Goal: Check status: Check status

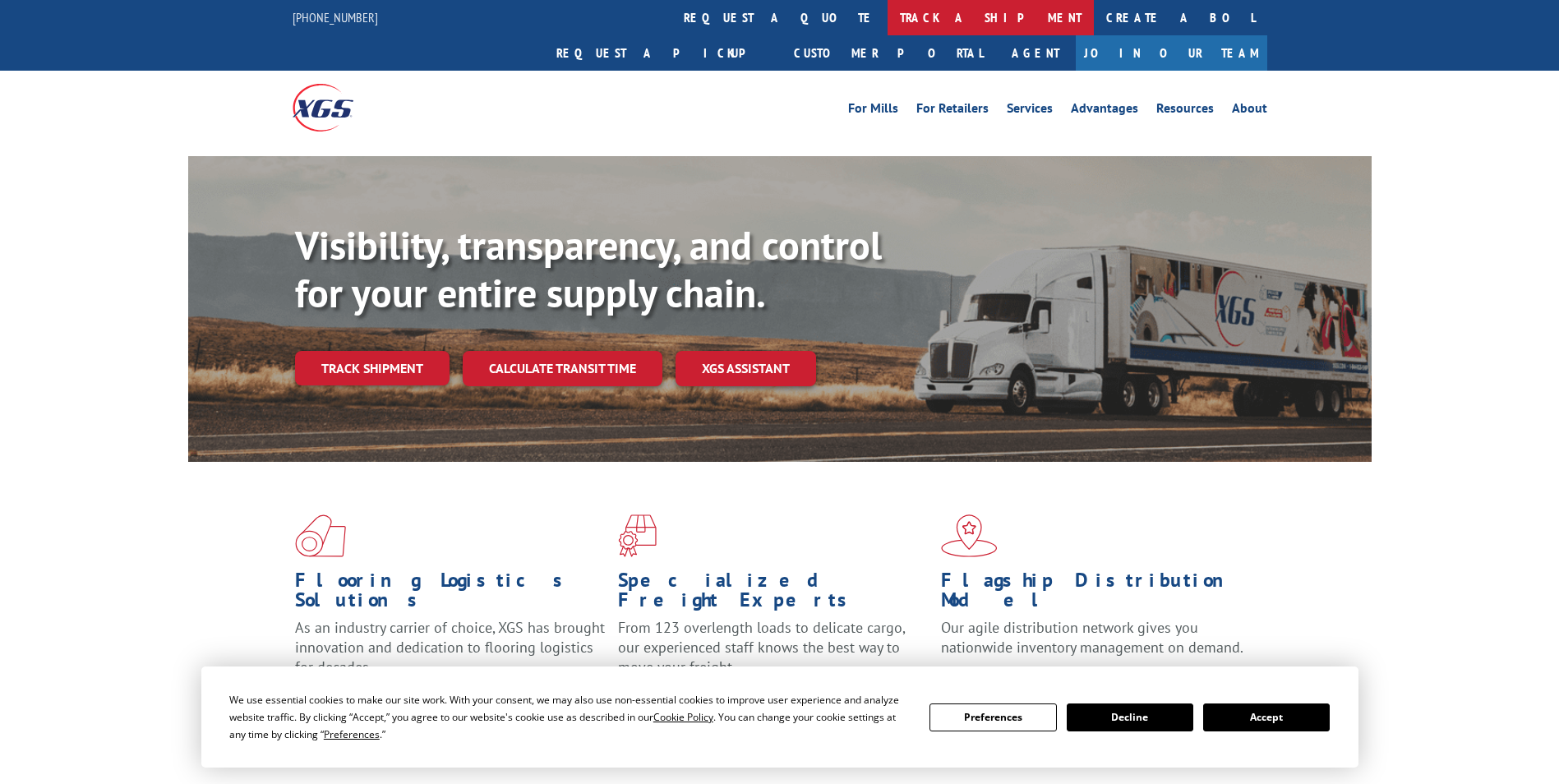
click at [888, 13] on link "track a shipment" at bounding box center [991, 17] width 206 height 35
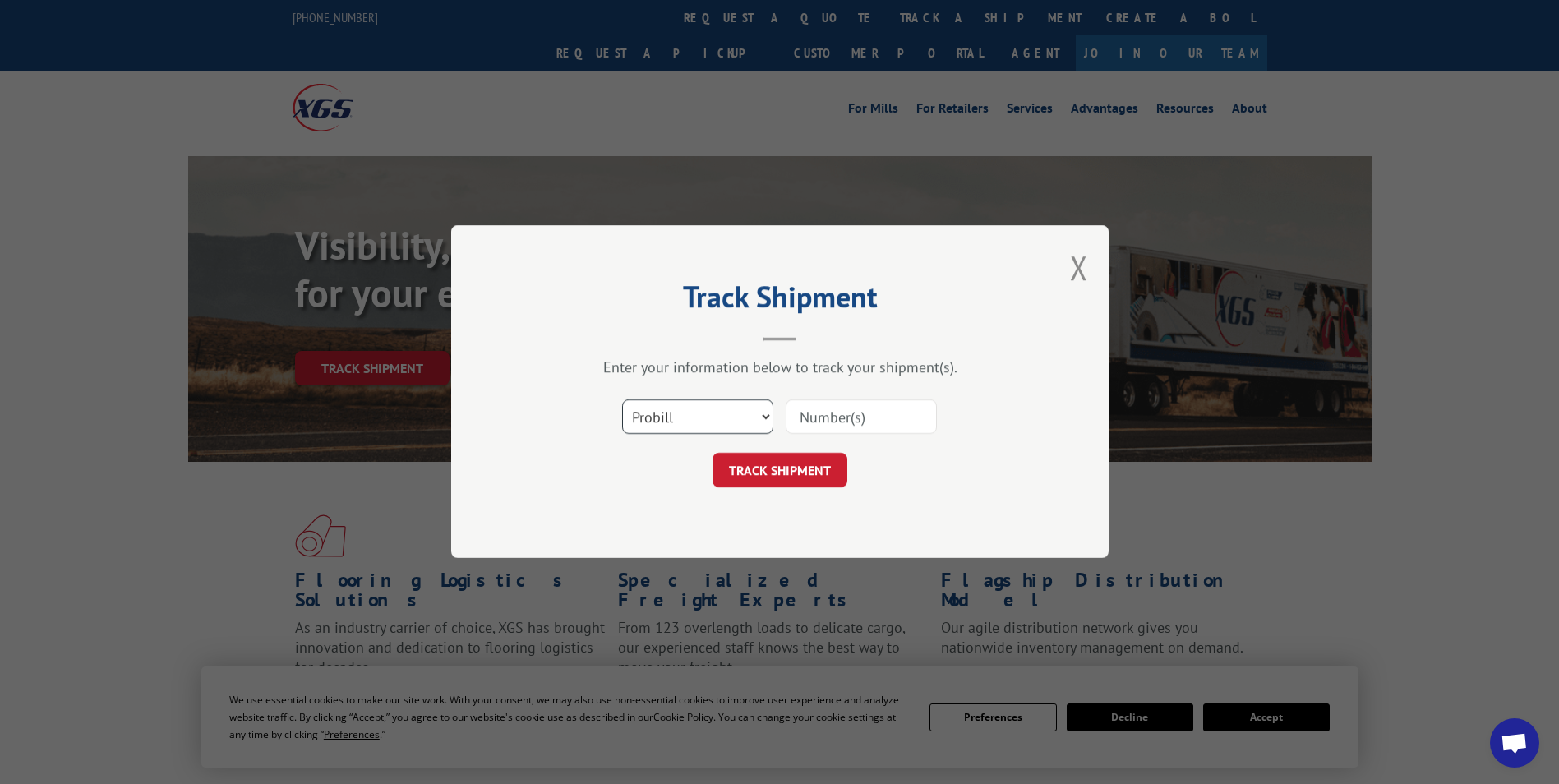
click at [766, 416] on select "Select category... Probill BOL PO" at bounding box center [698, 417] width 151 height 35
select select "bol"
click at [622, 400] on select "Select category... Probill BOL PO" at bounding box center [698, 417] width 151 height 35
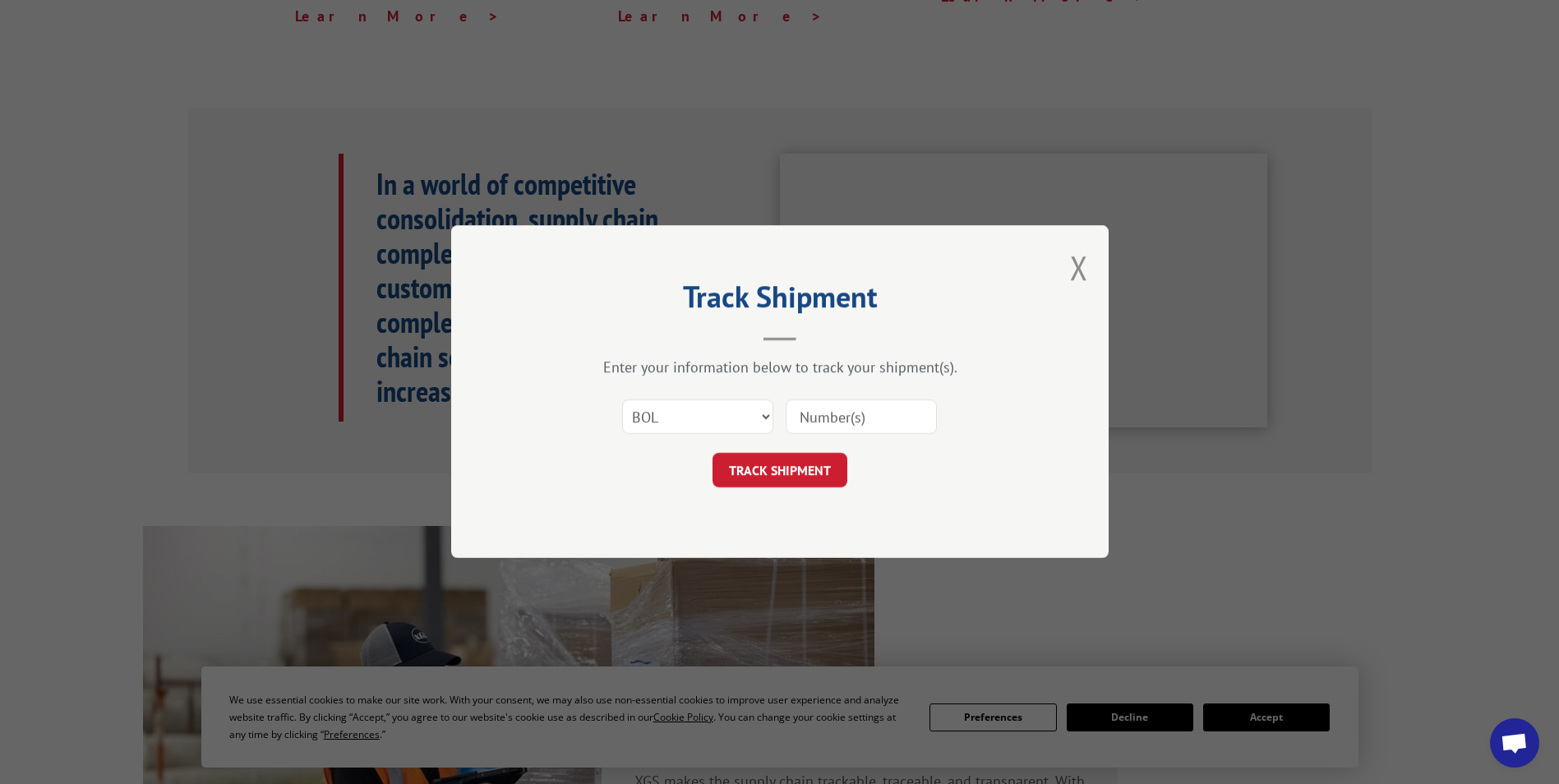
click at [852, 417] on input at bounding box center [861, 417] width 151 height 35
paste input "5252181"
type input "5252181"
click at [775, 464] on button "TRACK SHIPMENT" at bounding box center [780, 471] width 135 height 35
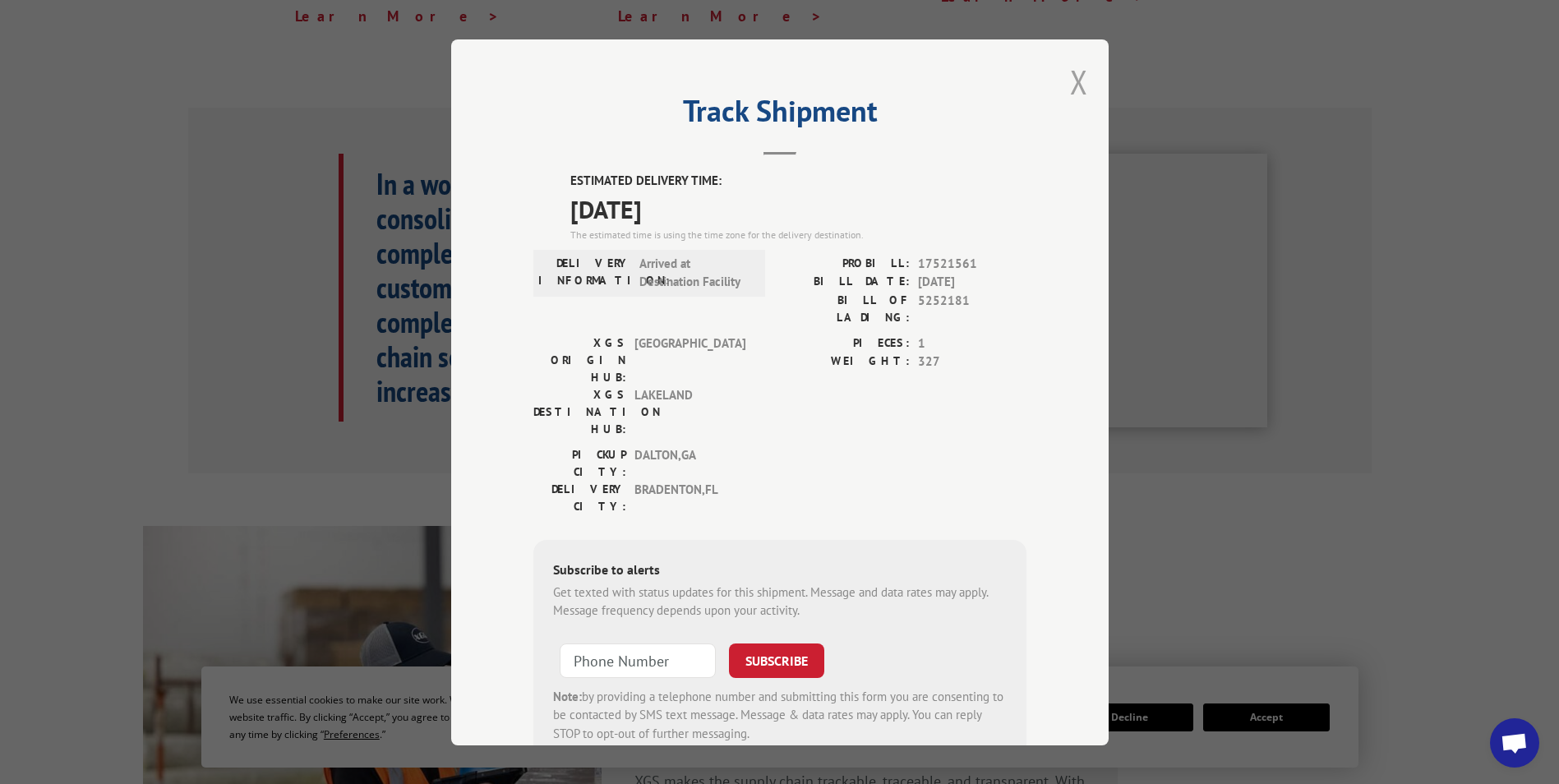
click at [1076, 81] on button "Close modal" at bounding box center [1079, 82] width 18 height 44
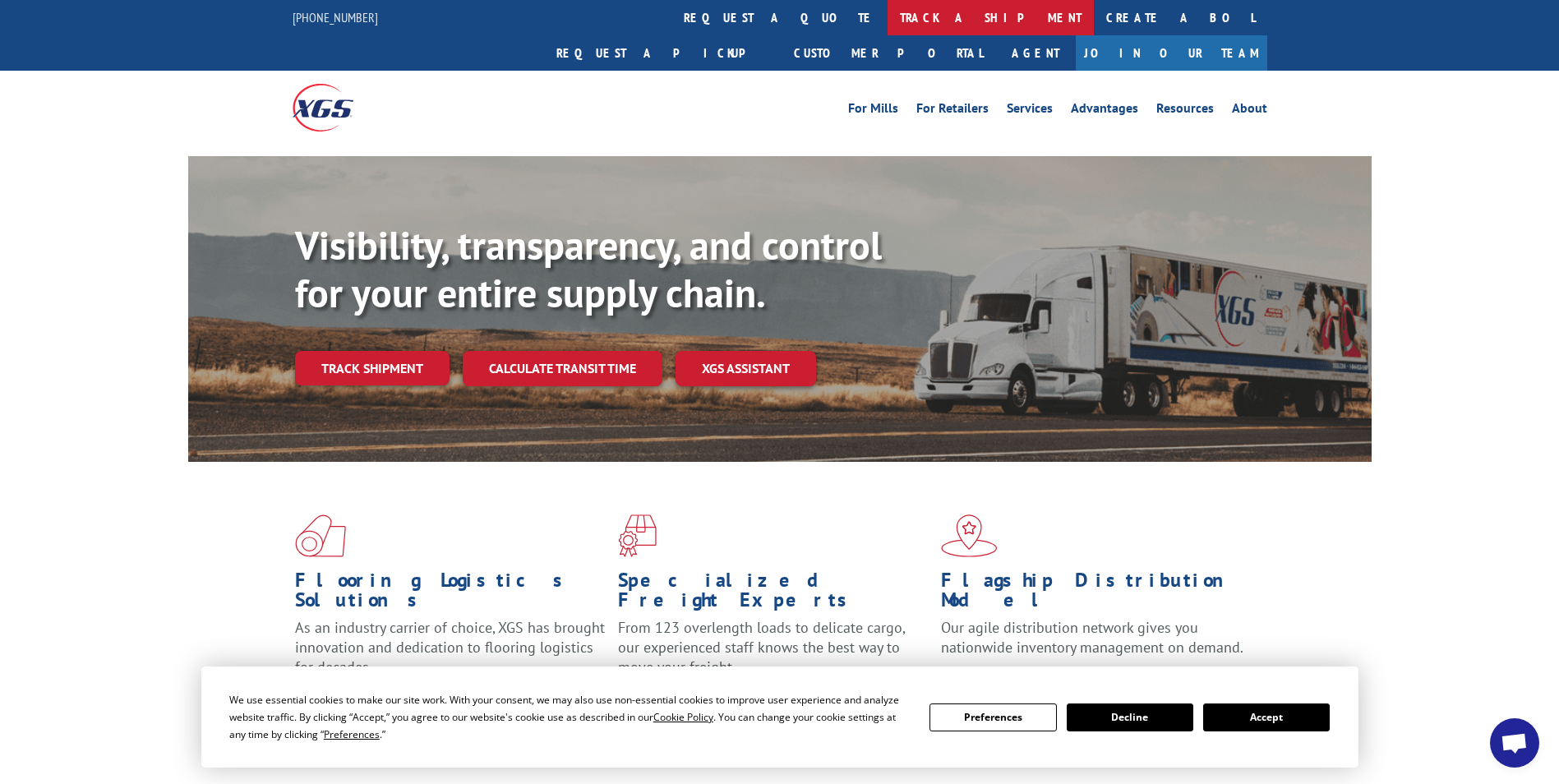
click at [888, 20] on link "track a shipment" at bounding box center [991, 17] width 206 height 35
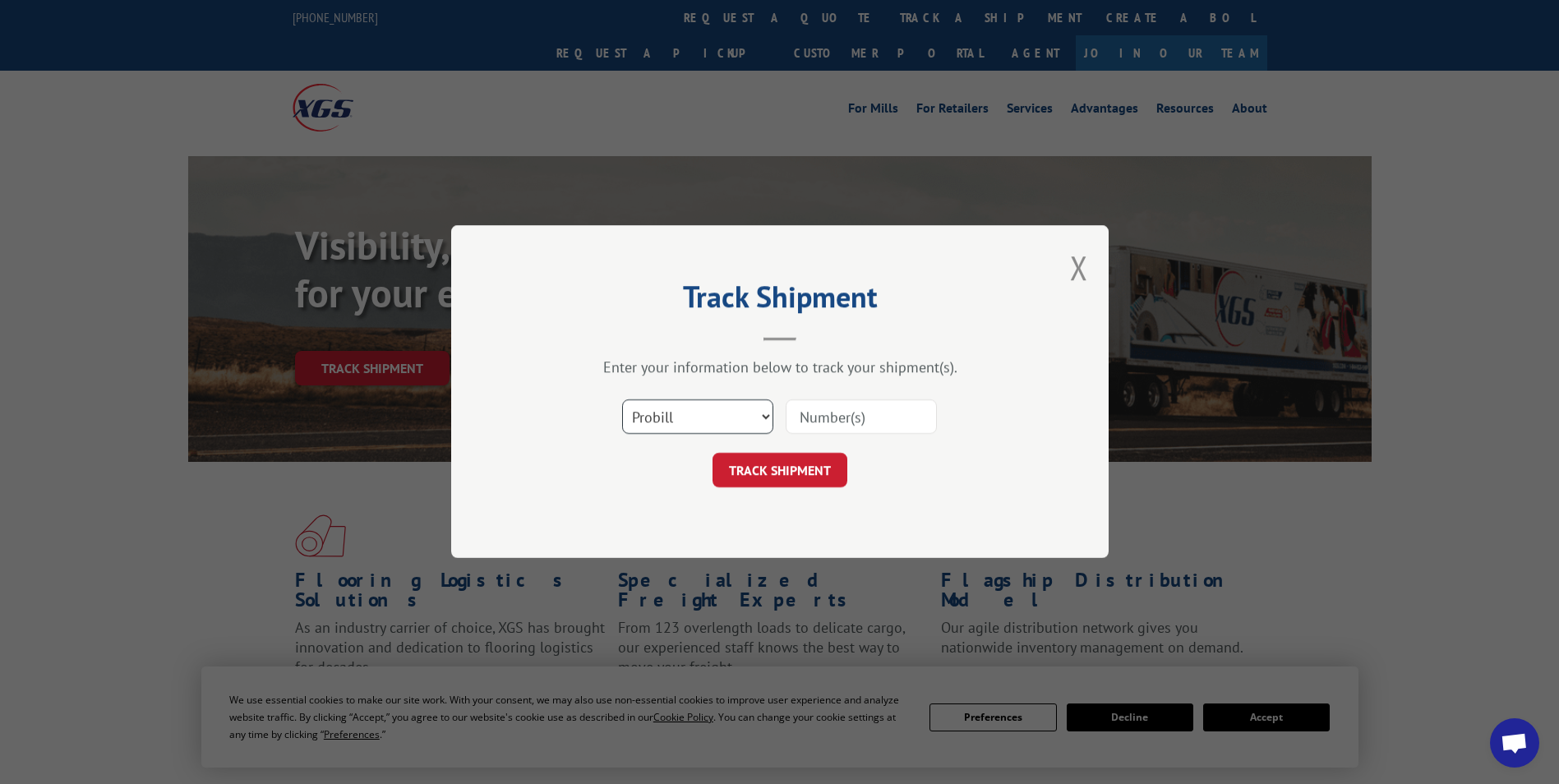
drag, startPoint x: 763, startPoint y: 411, endPoint x: 753, endPoint y: 423, distance: 15.6
click at [763, 411] on select "Select category... Probill BOL PO" at bounding box center [698, 417] width 151 height 35
select select "bol"
click at [622, 400] on select "Select category... Probill BOL PO" at bounding box center [698, 417] width 151 height 35
click at [862, 410] on input at bounding box center [861, 417] width 151 height 35
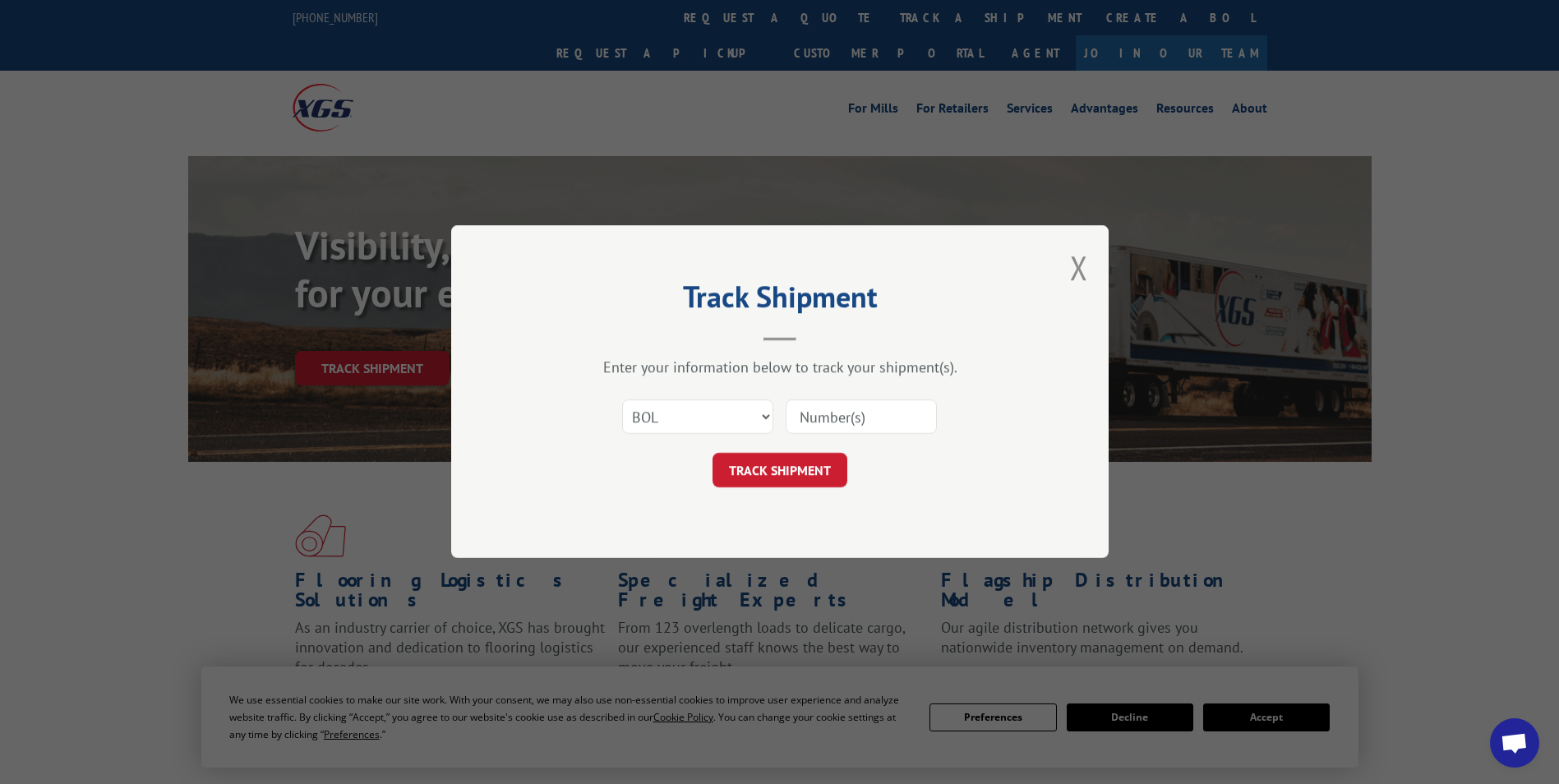
paste input "5266590"
type input "5266590"
click at [786, 465] on button "TRACK SHIPMENT" at bounding box center [780, 471] width 135 height 35
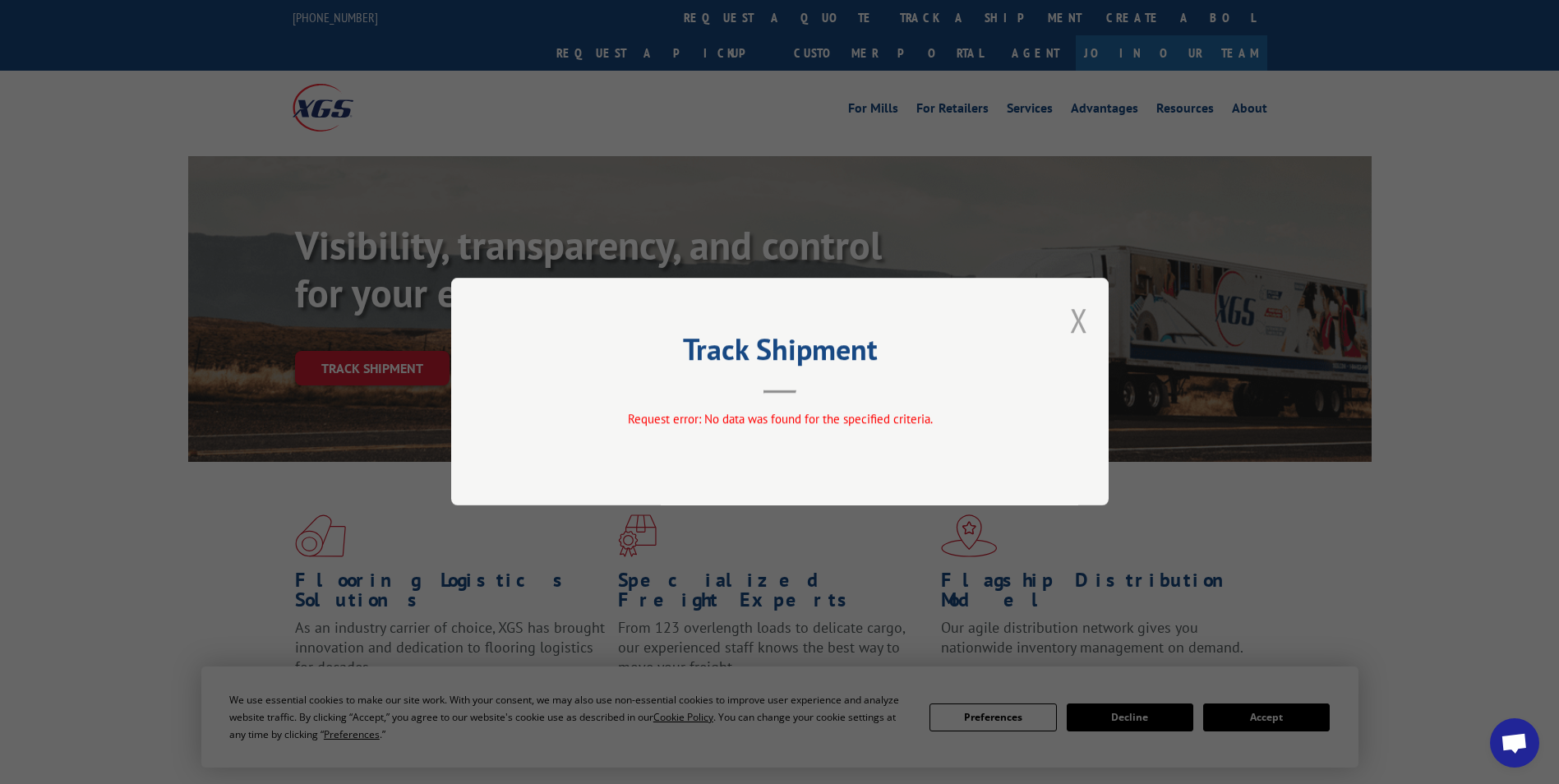
click at [1078, 321] on button "Close modal" at bounding box center [1079, 320] width 18 height 44
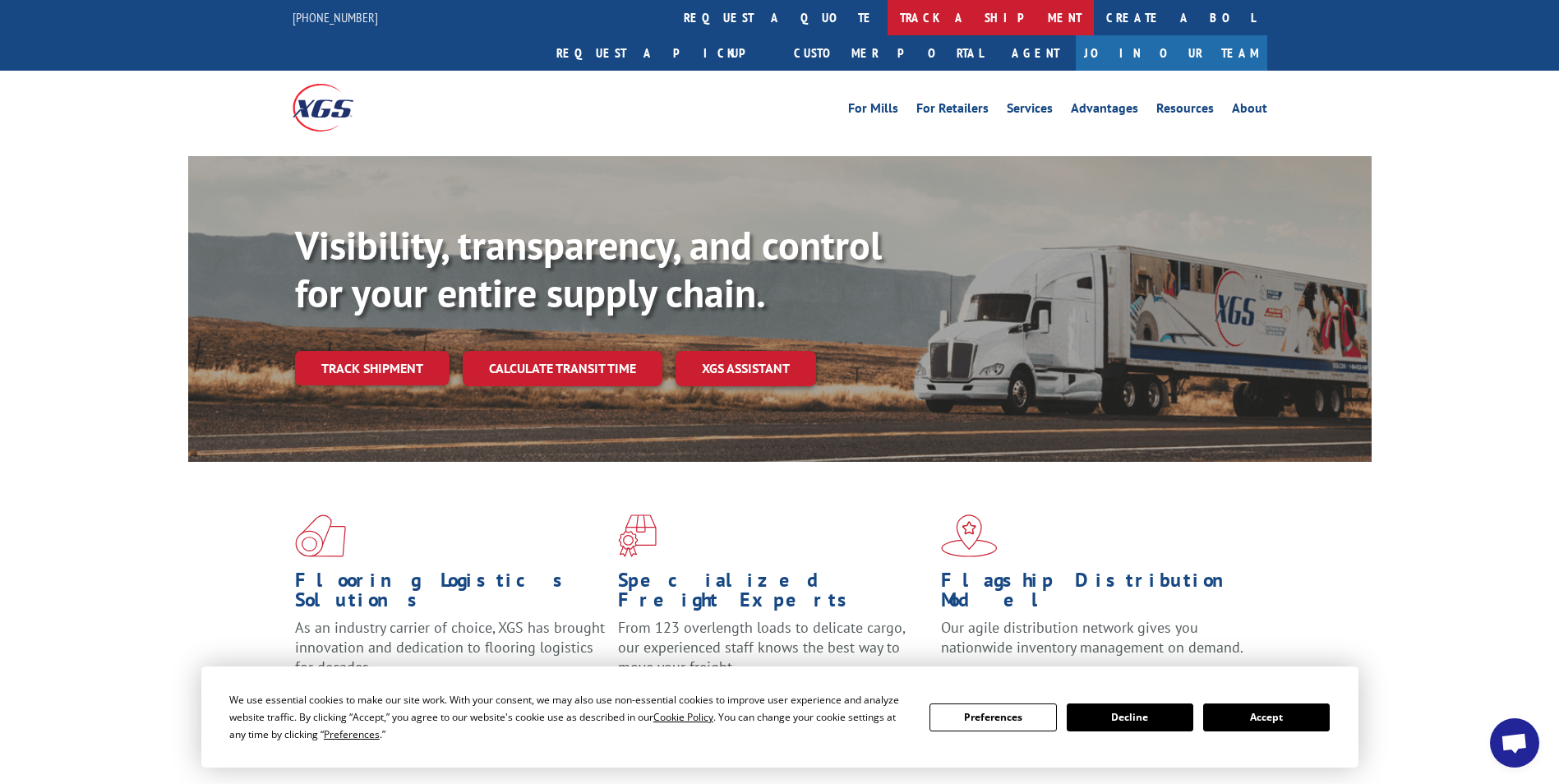
click at [888, 15] on link "track a shipment" at bounding box center [991, 17] width 206 height 35
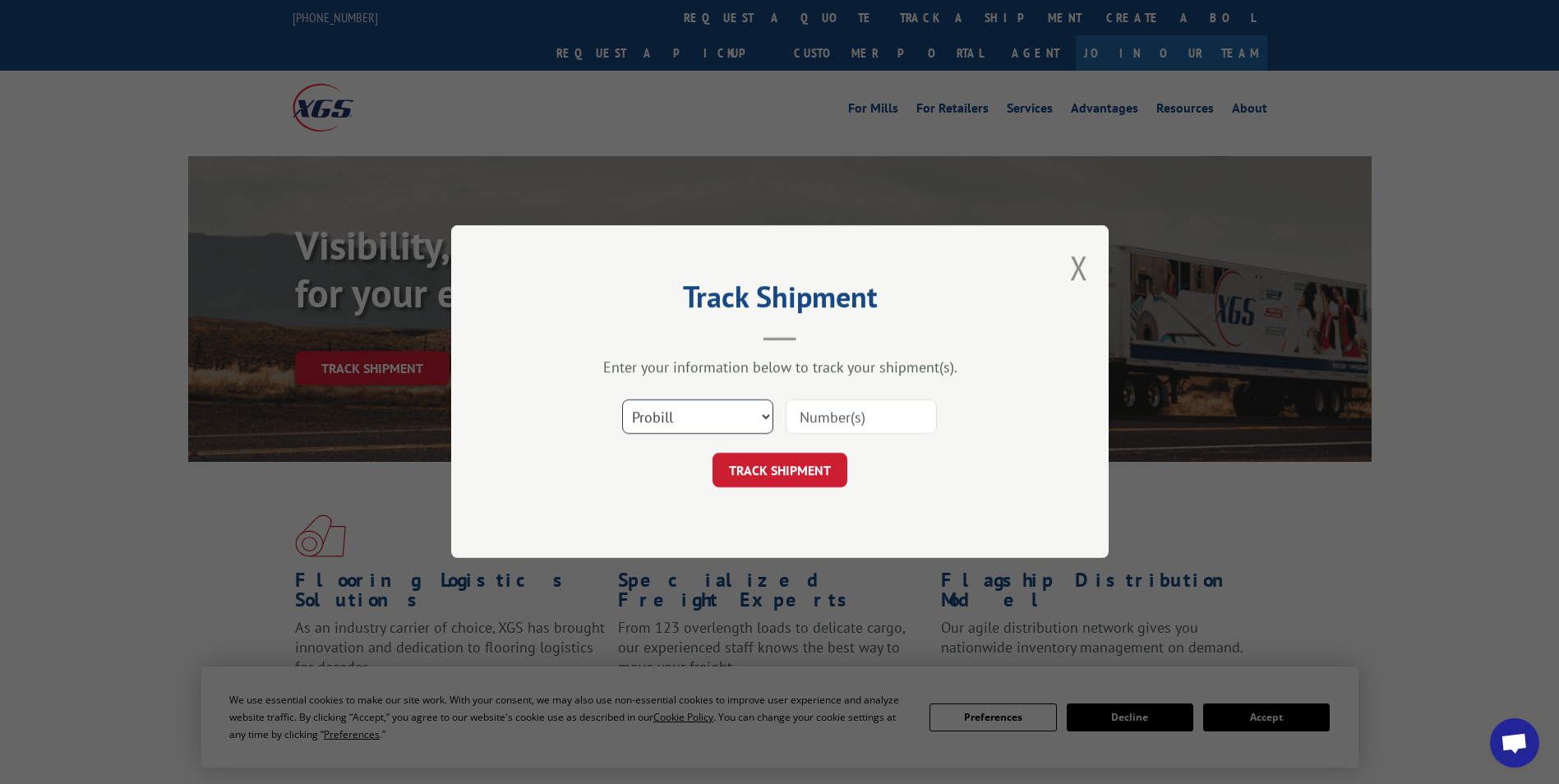
drag, startPoint x: 762, startPoint y: 422, endPoint x: 732, endPoint y: 435, distance: 32.7
click at [762, 422] on select "Select category... Probill BOL PO" at bounding box center [698, 417] width 151 height 35
select select "bol"
click at [622, 400] on select "Select category... Probill BOL PO" at bounding box center [698, 417] width 151 height 35
click at [863, 415] on input at bounding box center [861, 417] width 151 height 35
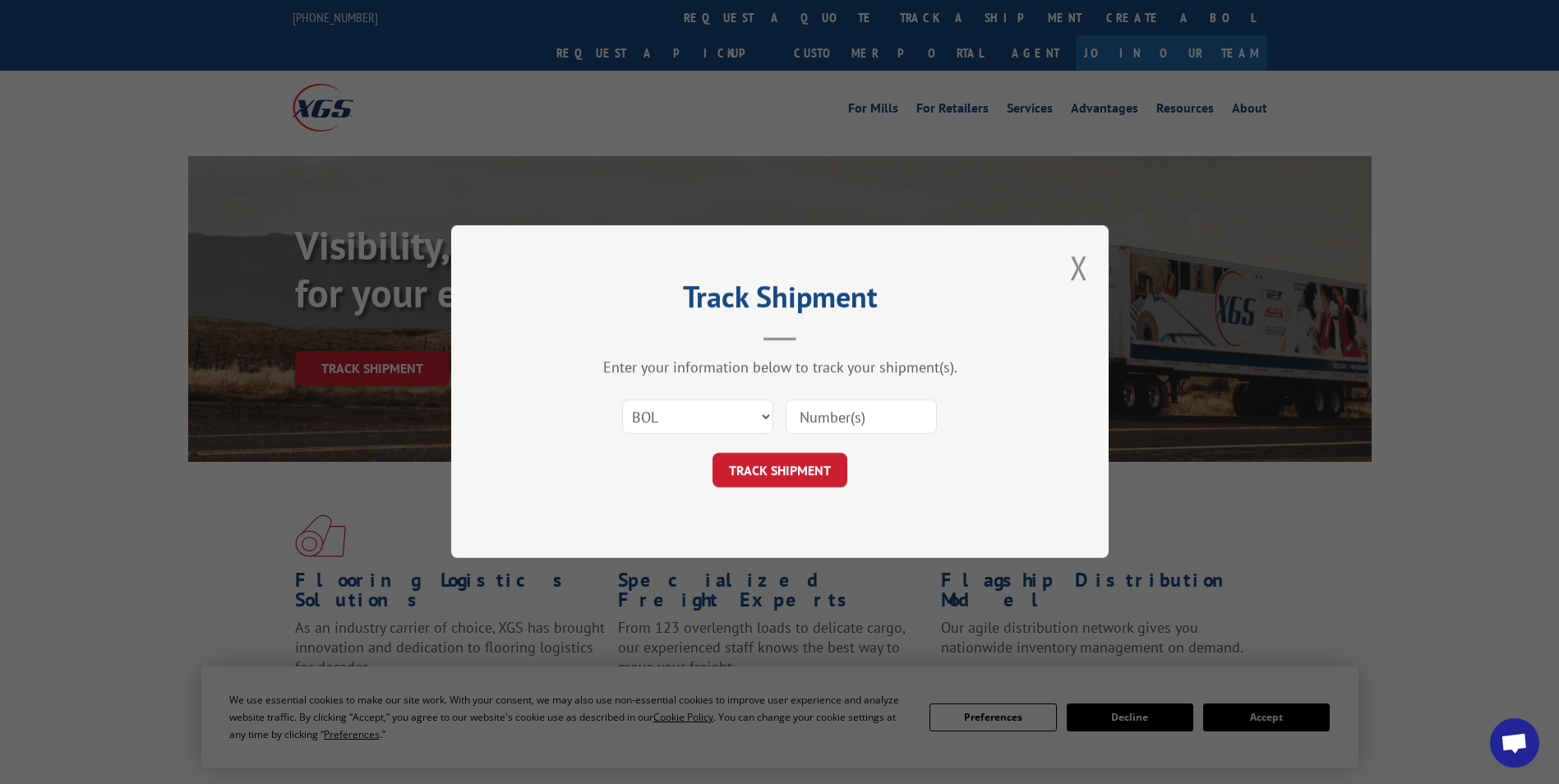
paste input "5266590"
type input "5266590"
click at [792, 475] on button "TRACK SHIPMENT" at bounding box center [780, 471] width 135 height 35
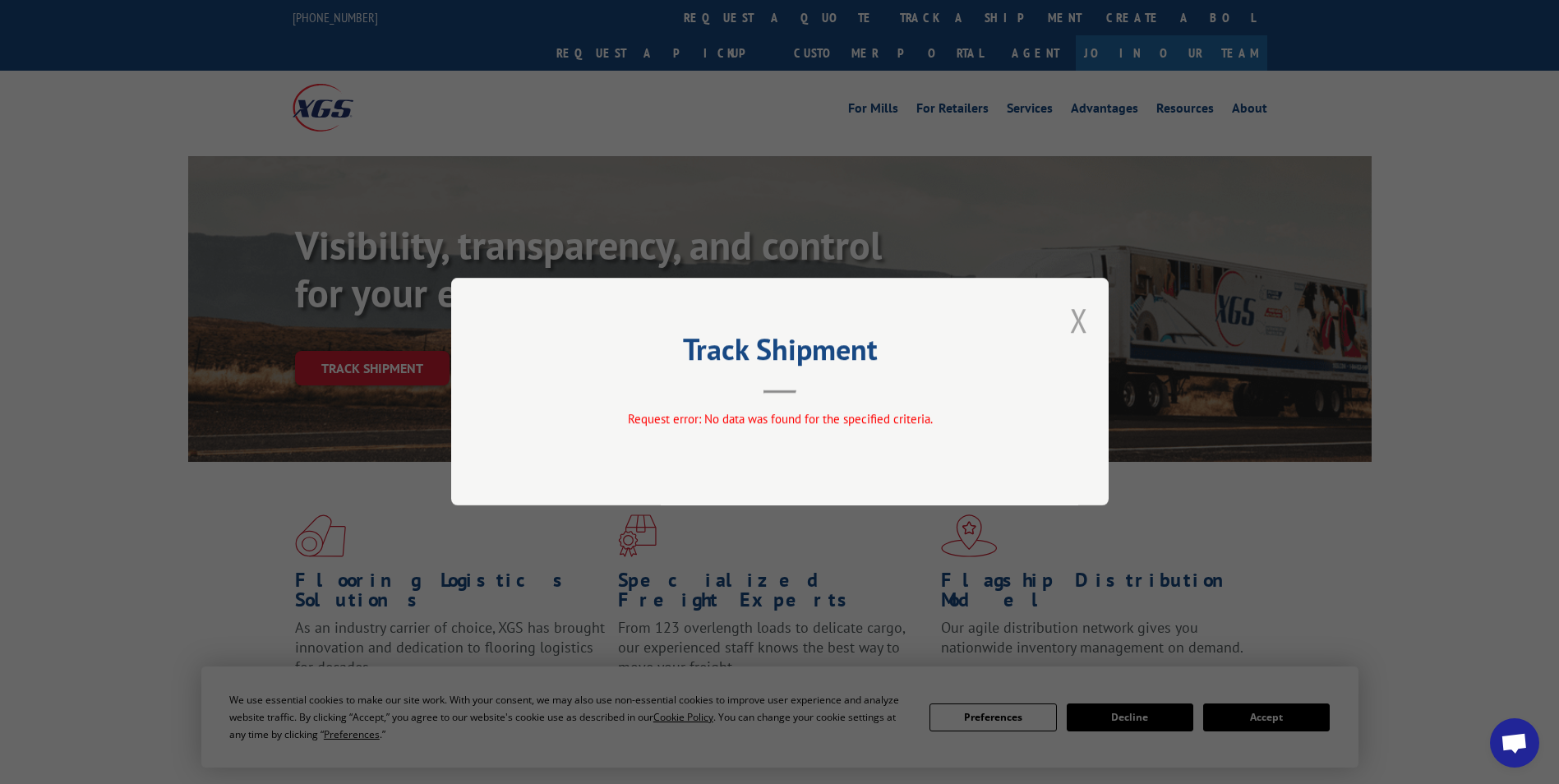
click at [1075, 316] on button "Close modal" at bounding box center [1079, 320] width 18 height 44
